Goal: Check status: Check status

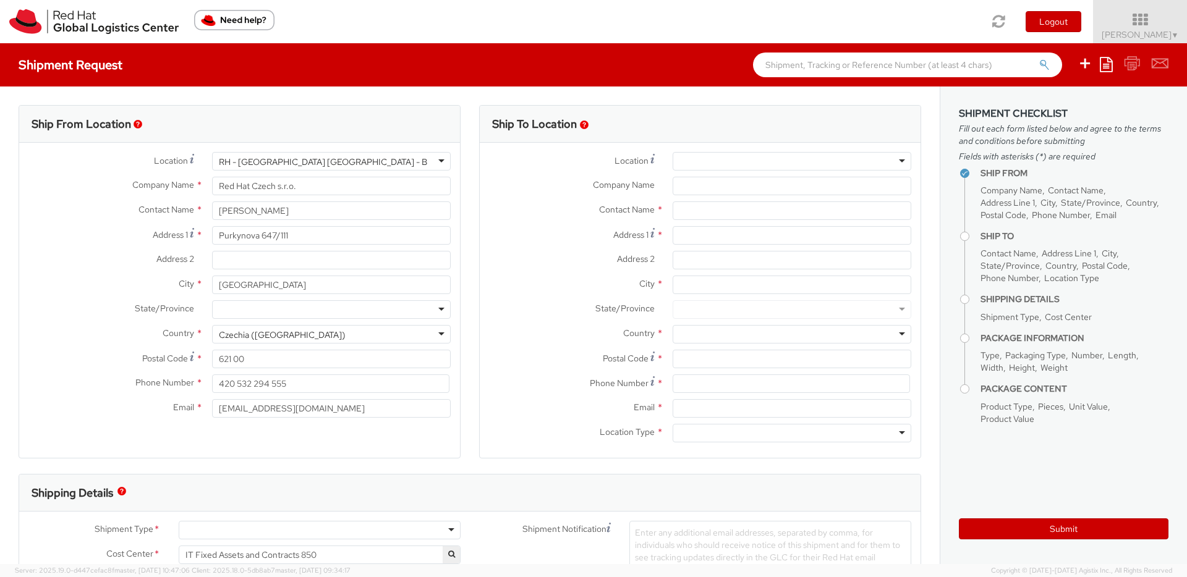
select select
click at [43, 28] on img at bounding box center [93, 21] width 169 height 25
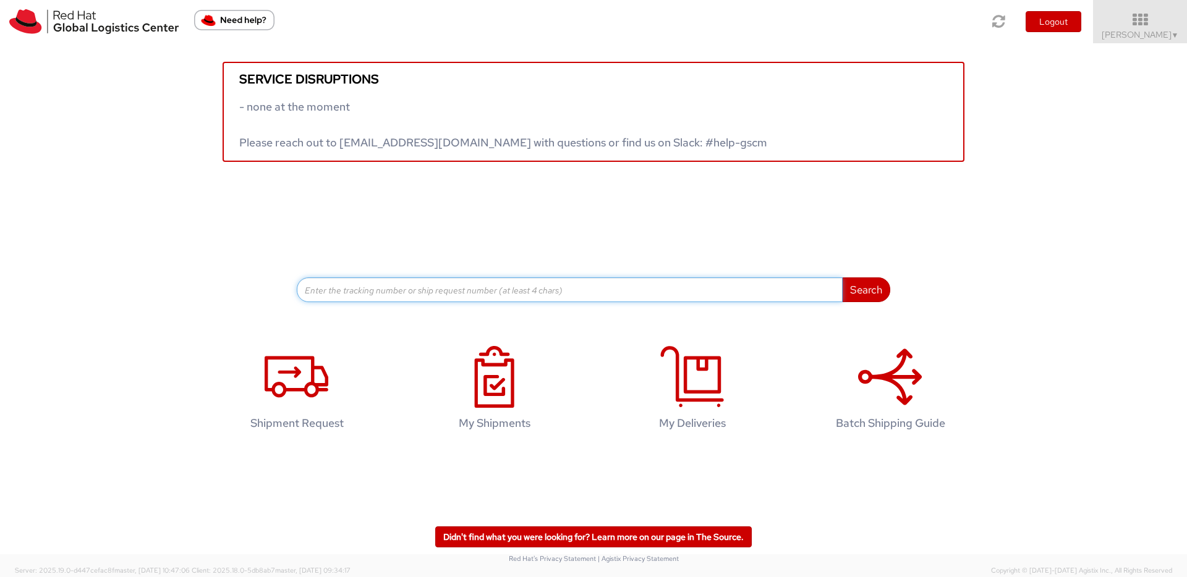
click at [429, 294] on input at bounding box center [570, 290] width 546 height 25
paste input "56875015"
type input "56875015"
click at [842, 278] on button "Search" at bounding box center [866, 290] width 48 height 25
